Goal: Check status: Check status

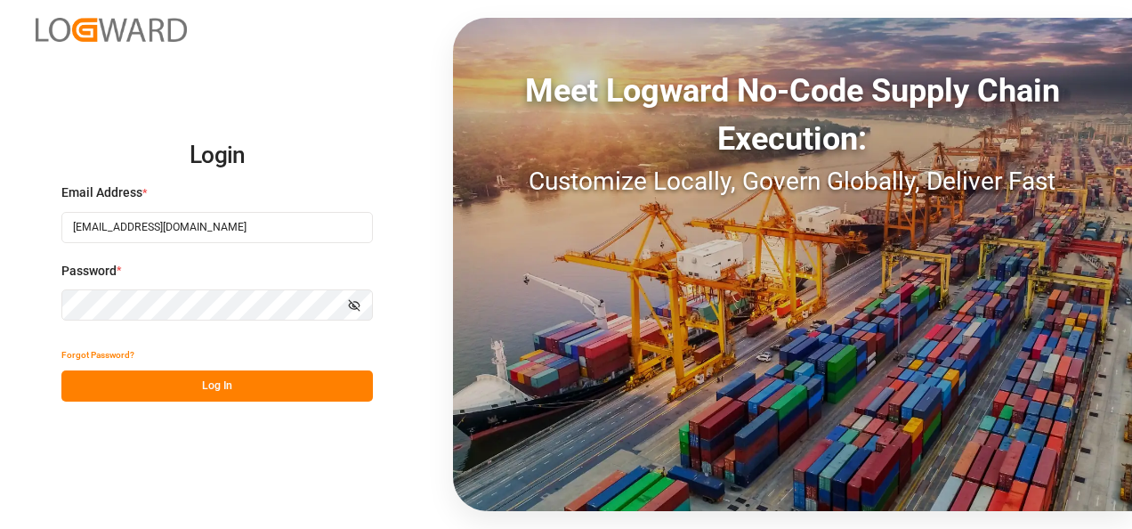
click at [180, 384] on button "Log In" at bounding box center [217, 385] width 312 height 31
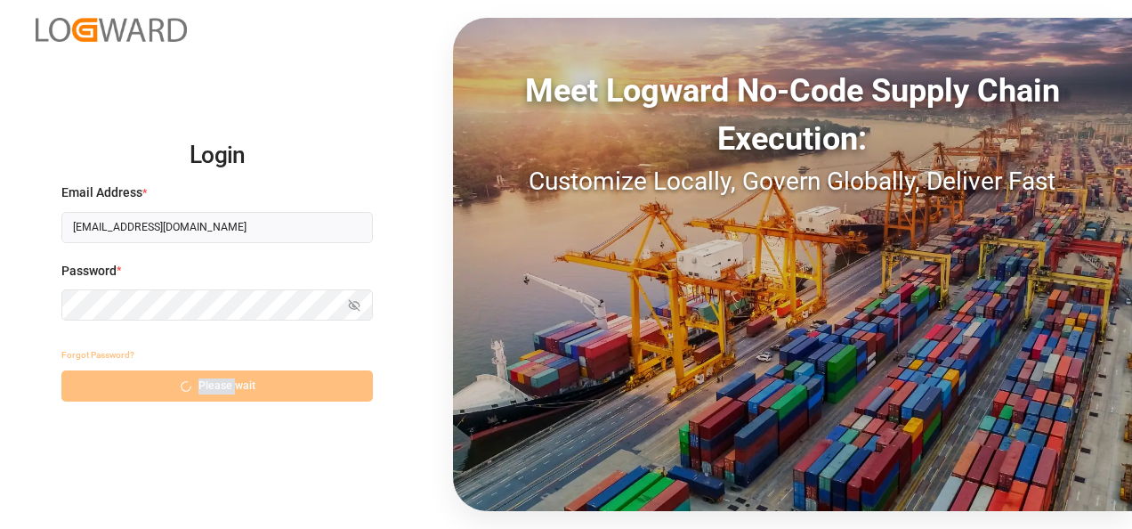
click at [180, 384] on div "Forgot Password? Please wait" at bounding box center [217, 370] width 312 height 62
drag, startPoint x: 180, startPoint y: 384, endPoint x: 232, endPoint y: 387, distance: 52.6
click at [232, 387] on div "Forgot Password? Please wait" at bounding box center [217, 370] width 312 height 62
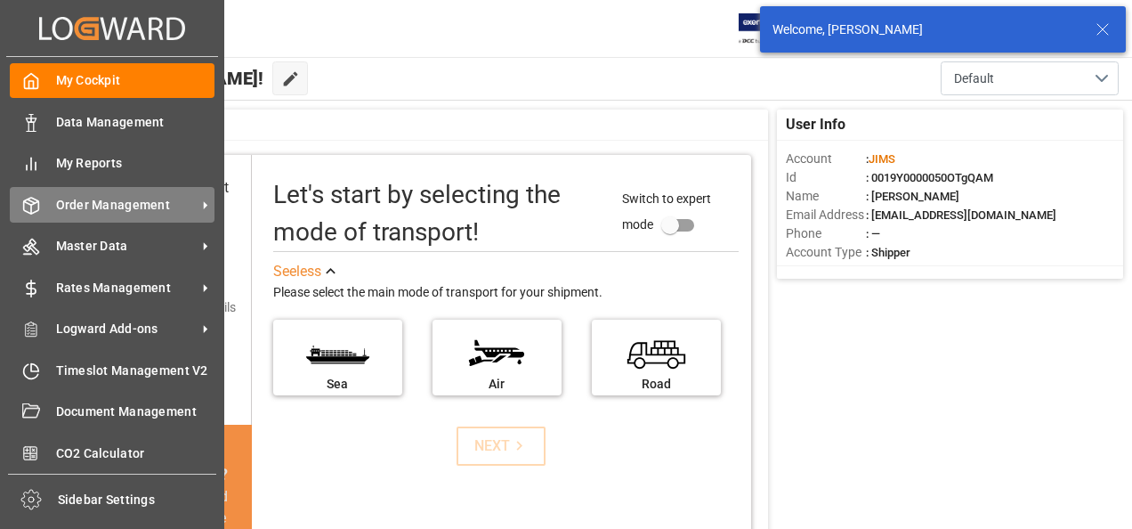
click at [163, 203] on span "Order Management" at bounding box center [126, 205] width 141 height 19
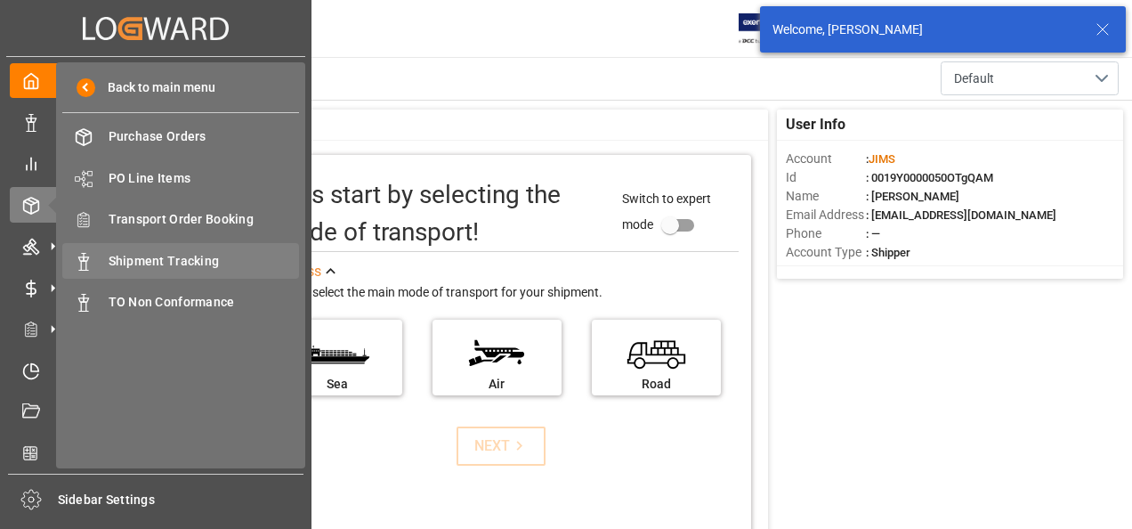
click at [163, 255] on span "Shipment Tracking" at bounding box center [204, 261] width 191 height 19
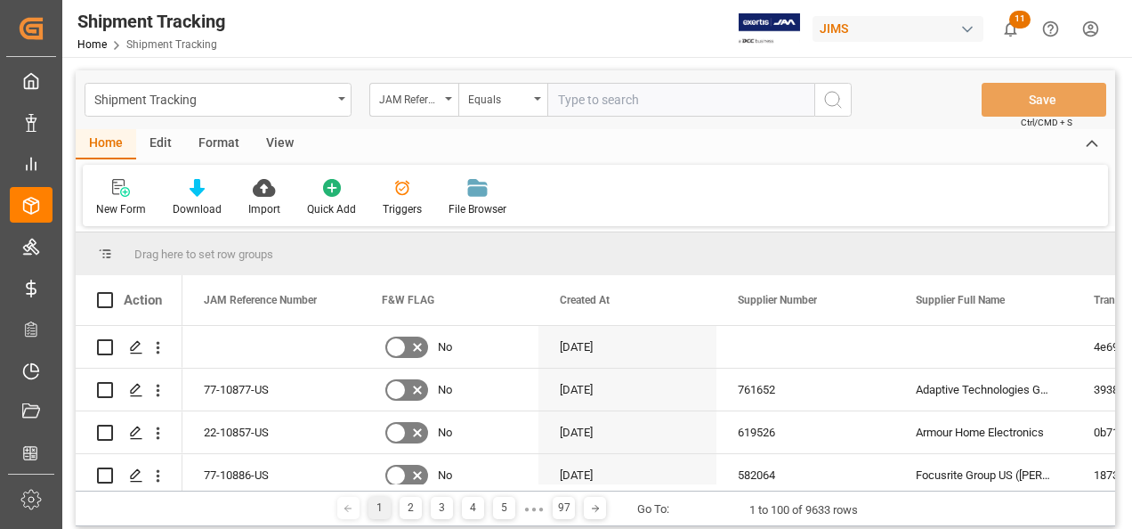
click at [637, 91] on input "text" at bounding box center [681, 100] width 267 height 34
type input "77-10391-CN"
click at [831, 108] on icon "search button" at bounding box center [833, 99] width 21 height 21
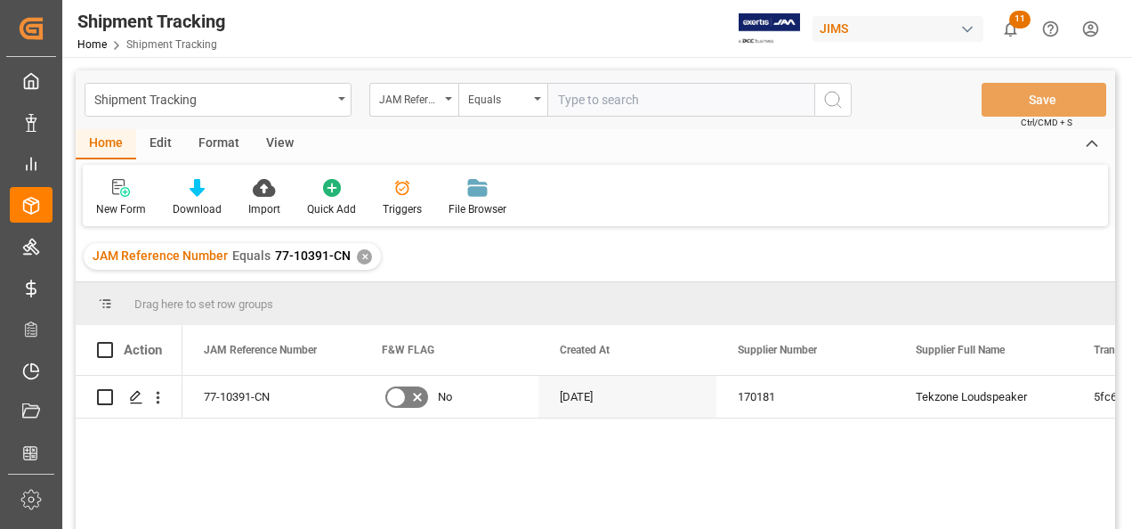
click at [272, 145] on div "View" at bounding box center [280, 144] width 54 height 30
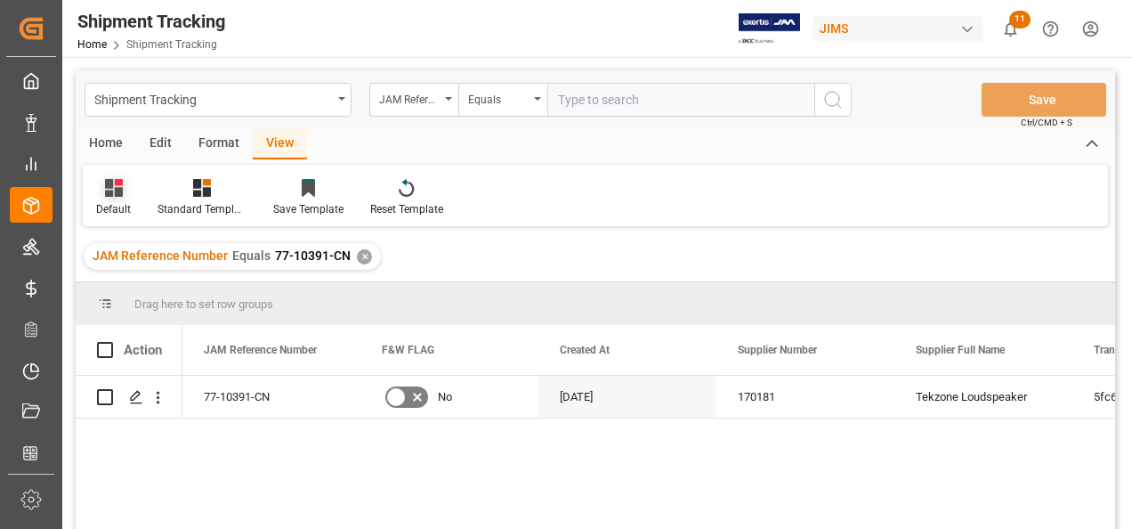
click at [107, 201] on div "Default" at bounding box center [113, 209] width 35 height 16
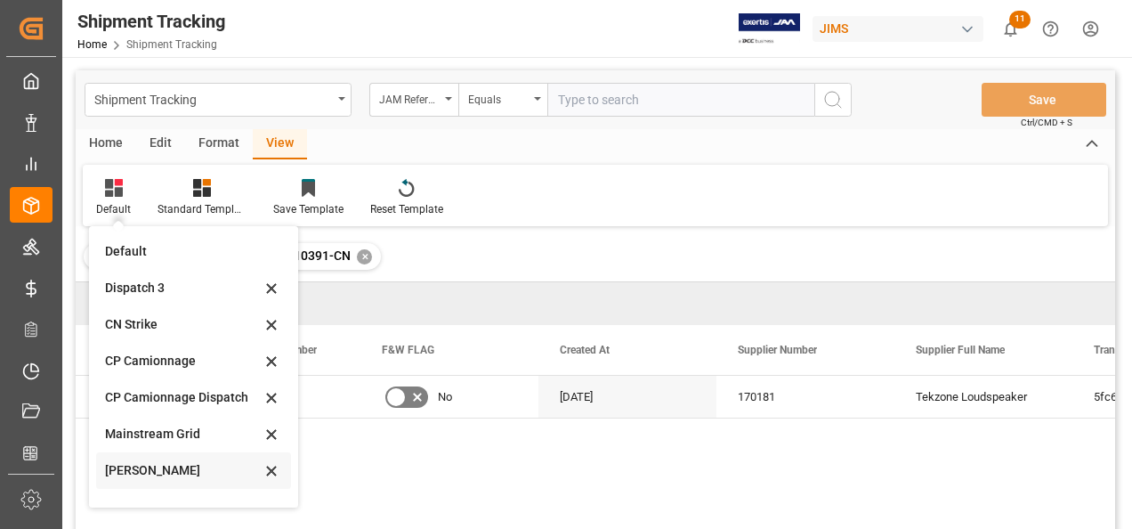
click at [162, 471] on div "[PERSON_NAME]" at bounding box center [183, 470] width 156 height 19
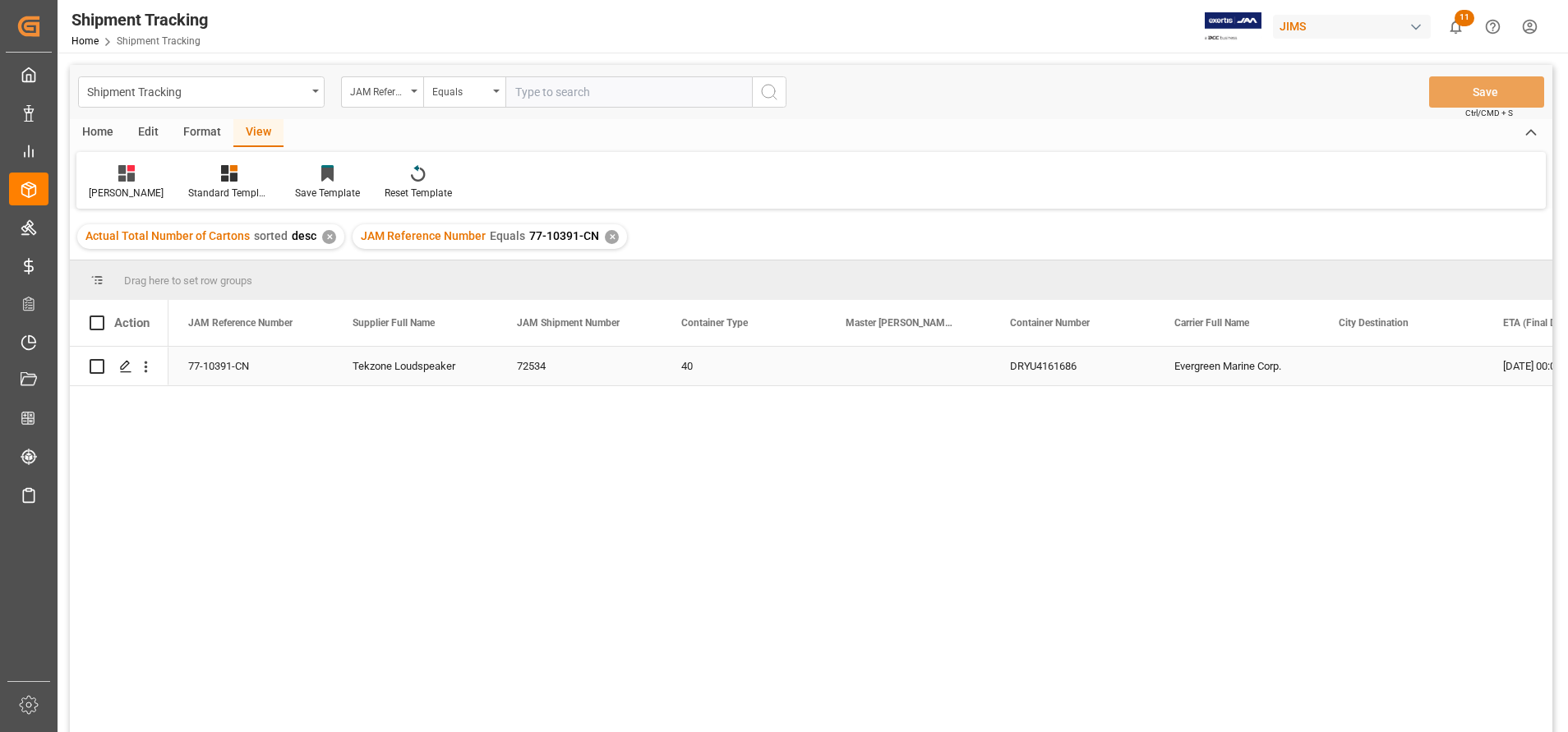
click at [1039, 354] on div "DRYU4161686" at bounding box center [1072, 366] width 164 height 39
